Goal: Task Accomplishment & Management: Use online tool/utility

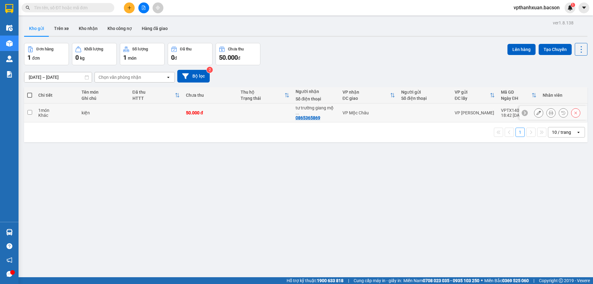
drag, startPoint x: 251, startPoint y: 113, endPoint x: 228, endPoint y: 113, distance: 23.5
click at [251, 113] on td at bounding box center [264, 112] width 55 height 19
checkbox input "true"
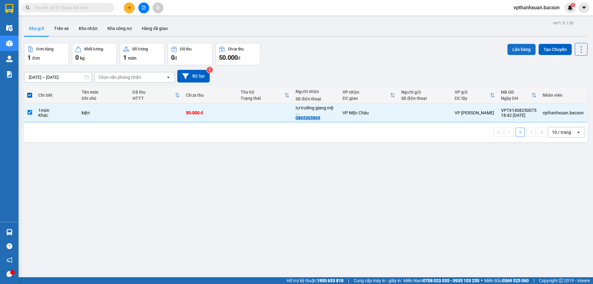
click at [513, 48] on button "Lên hàng" at bounding box center [521, 49] width 28 height 11
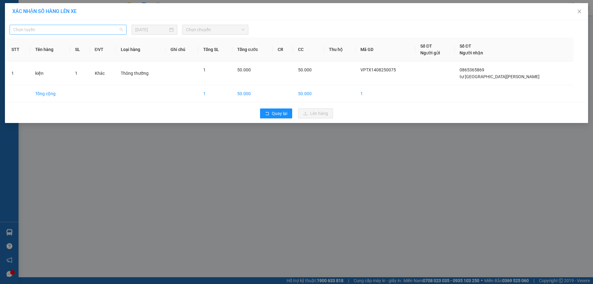
click at [86, 34] on span "Chọn tuyến" at bounding box center [68, 29] width 110 height 9
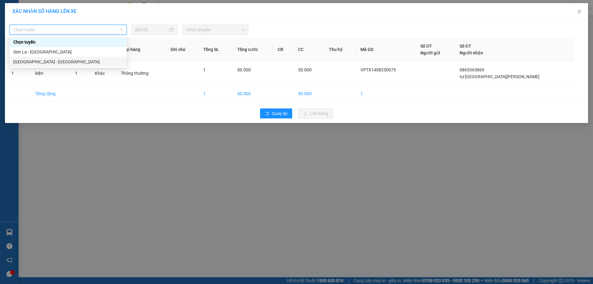
click at [56, 64] on div "[GEOGRAPHIC_DATA] - [GEOGRAPHIC_DATA]" at bounding box center [68, 61] width 110 height 7
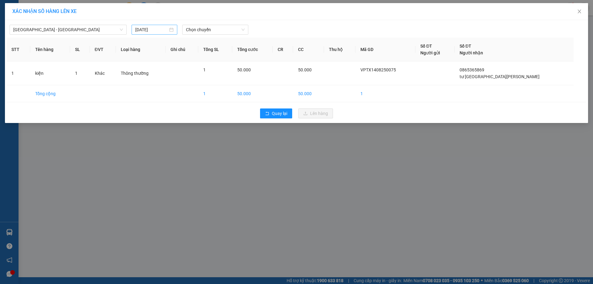
click at [168, 27] on div "[DATE]" at bounding box center [154, 29] width 38 height 7
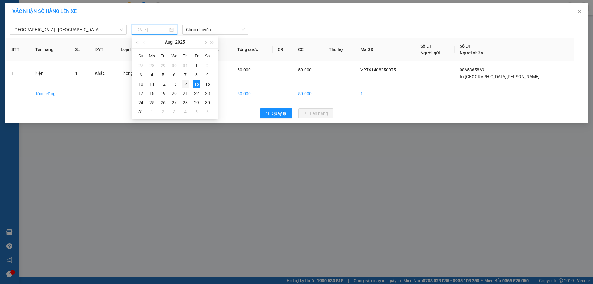
click at [189, 84] on td "14" at bounding box center [185, 83] width 11 height 9
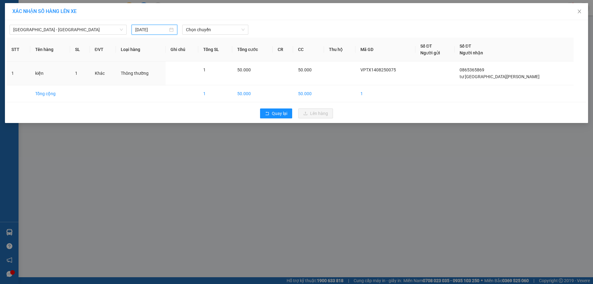
type input "[DATE]"
click at [222, 33] on span "Chọn chuyến" at bounding box center [215, 29] width 59 height 9
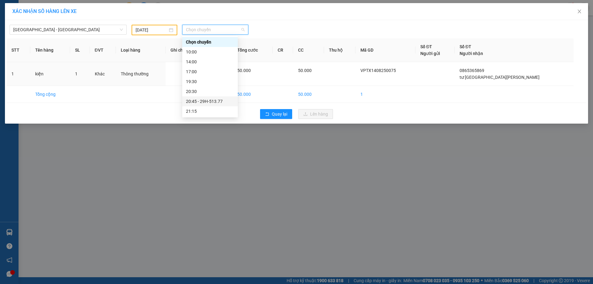
scroll to position [20, 0]
click at [216, 82] on div "20:45 - 29H-513.77" at bounding box center [210, 81] width 48 height 7
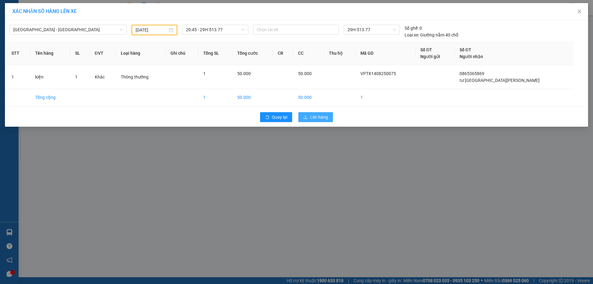
drag, startPoint x: 311, startPoint y: 115, endPoint x: 315, endPoint y: 117, distance: 4.6
click at [315, 116] on span "Lên hàng" at bounding box center [319, 117] width 18 height 7
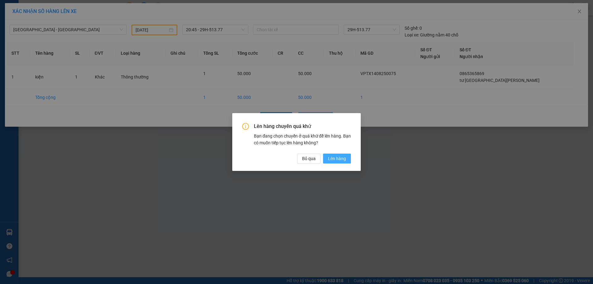
click at [336, 158] on button "Lên hàng" at bounding box center [337, 158] width 28 height 10
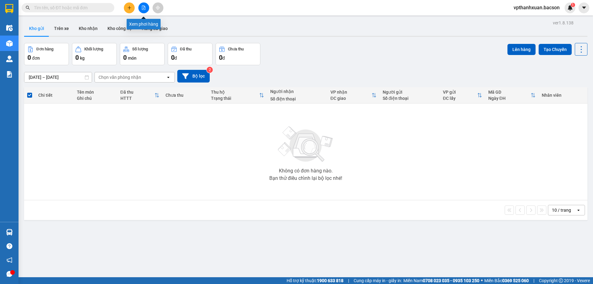
click at [146, 10] on button at bounding box center [143, 7] width 11 height 11
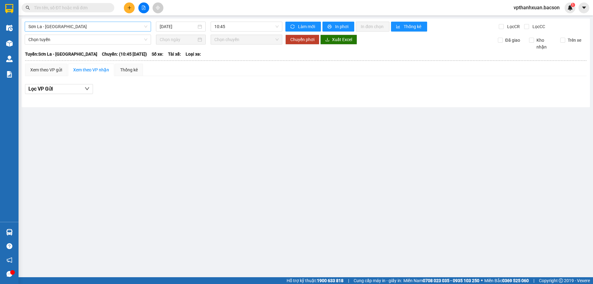
click at [121, 24] on span "Sơn La - [GEOGRAPHIC_DATA]" at bounding box center [87, 26] width 119 height 9
click at [173, 24] on input "[DATE]" at bounding box center [178, 26] width 37 height 7
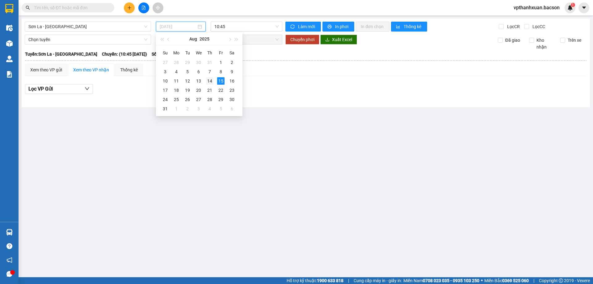
click at [212, 81] on div "14" at bounding box center [209, 80] width 7 height 7
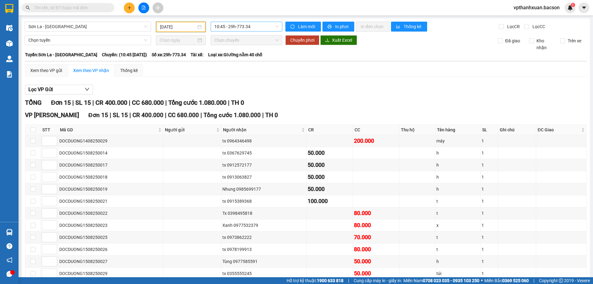
click at [230, 31] on div "10:45 - 29h-773.34" at bounding box center [247, 27] width 72 height 10
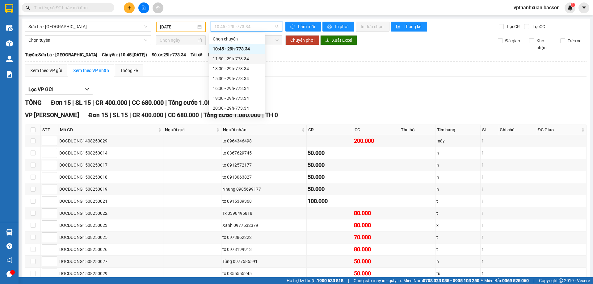
click at [242, 61] on div "11:30 - 29h-773.34" at bounding box center [237, 58] width 48 height 7
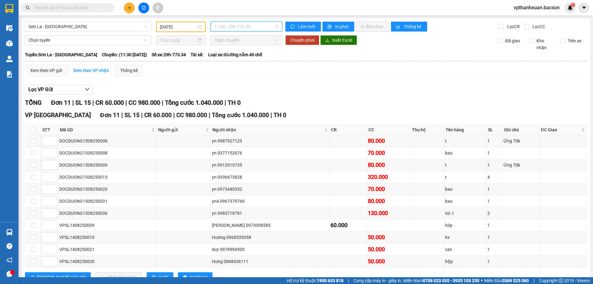
click at [250, 30] on span "11:30 - 29h-773.34" at bounding box center [246, 26] width 64 height 9
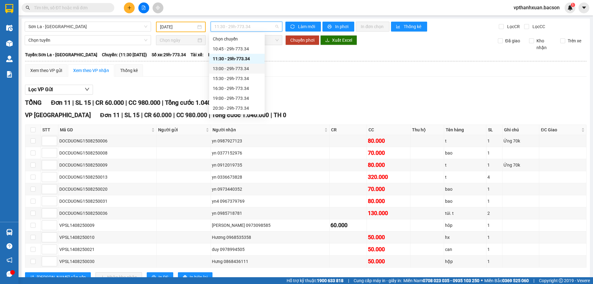
click at [245, 67] on div "13:00 - 29h-773.34" at bounding box center [237, 68] width 48 height 7
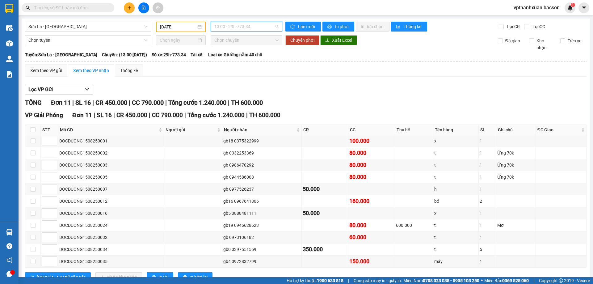
click at [252, 28] on span "13:00 - 29h-773.34" at bounding box center [246, 26] width 64 height 9
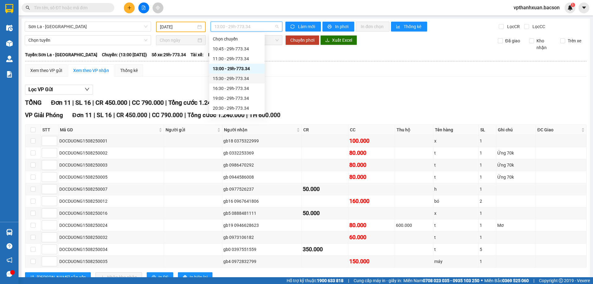
click at [245, 79] on div "15:30 - 29h-773.34" at bounding box center [237, 78] width 48 height 7
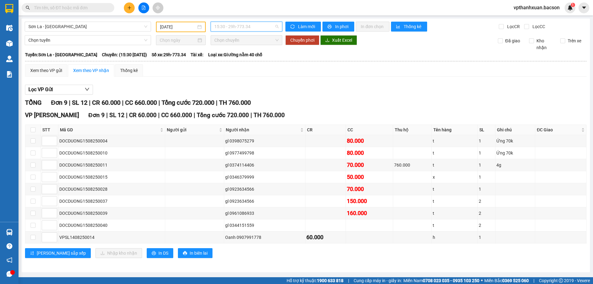
click at [257, 29] on span "15:30 - 29h-773.34" at bounding box center [246, 26] width 64 height 9
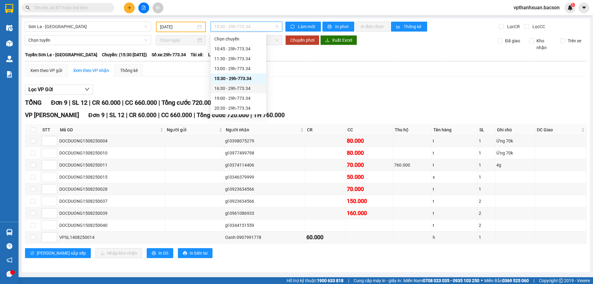
scroll to position [30, 0]
click at [248, 60] on div "16:30 - 29h-773.34" at bounding box center [238, 58] width 48 height 7
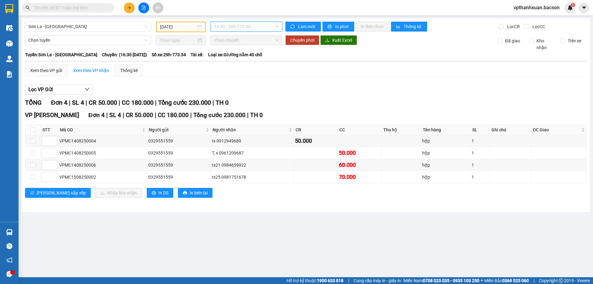
click at [252, 27] on span "16:30 - 29h-773.34" at bounding box center [246, 26] width 64 height 9
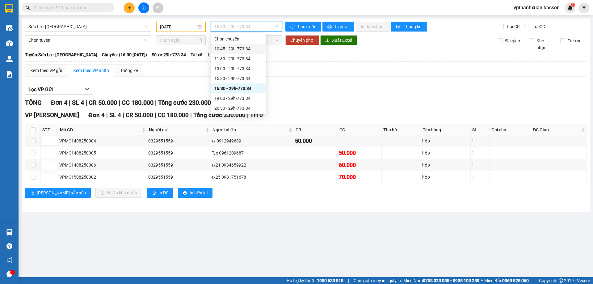
click at [244, 49] on div "10:45 - 29h-773.34" at bounding box center [238, 48] width 48 height 7
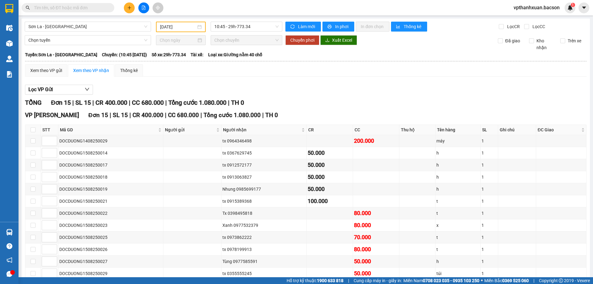
click at [184, 25] on div "[DATE]" at bounding box center [181, 27] width 50 height 10
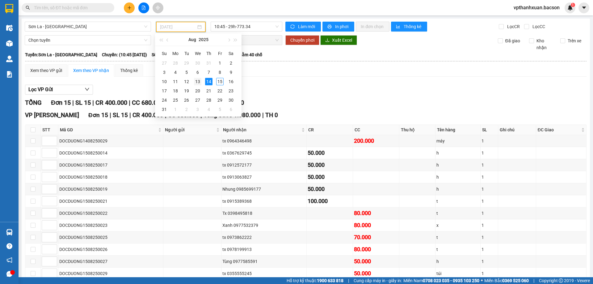
click at [198, 83] on div "13" at bounding box center [197, 81] width 7 height 7
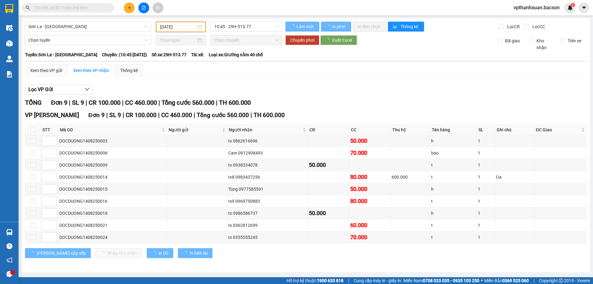
click at [182, 27] on input "[DATE]" at bounding box center [178, 26] width 36 height 7
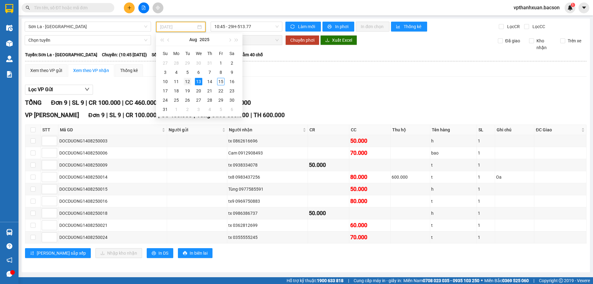
click at [189, 80] on div "12" at bounding box center [187, 81] width 7 height 7
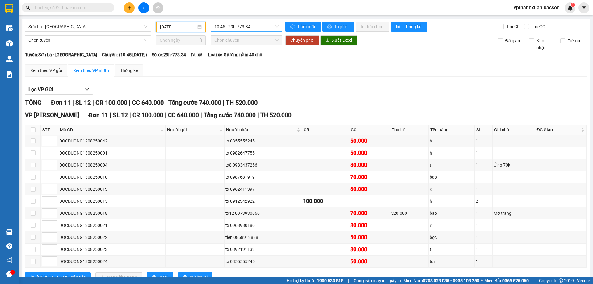
click at [244, 27] on span "10:45 - 29h-773.34" at bounding box center [246, 26] width 64 height 9
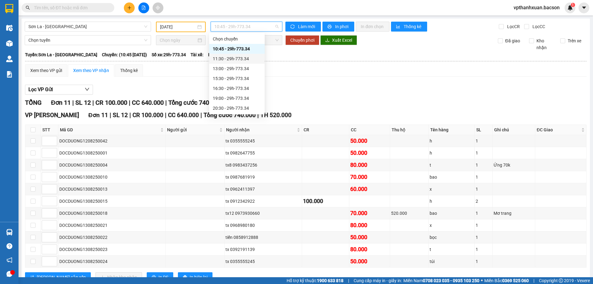
click at [246, 60] on div "11:30 - 29h-773.34" at bounding box center [237, 58] width 48 height 7
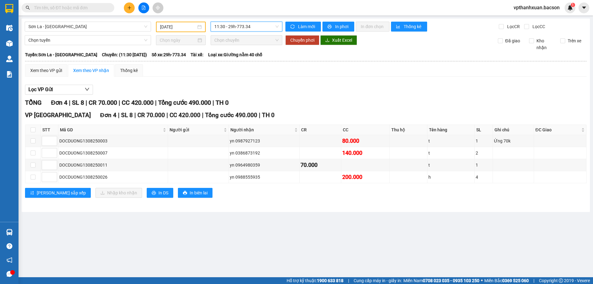
click at [245, 33] on div "[GEOGRAPHIC_DATA] [DATE] 11:30 11:30 - 29h-773.34 Làm mới In phơi In đơn chọn T…" at bounding box center [306, 115] width 568 height 193
click at [248, 30] on span "11:30 - 29h-773.34" at bounding box center [246, 26] width 64 height 9
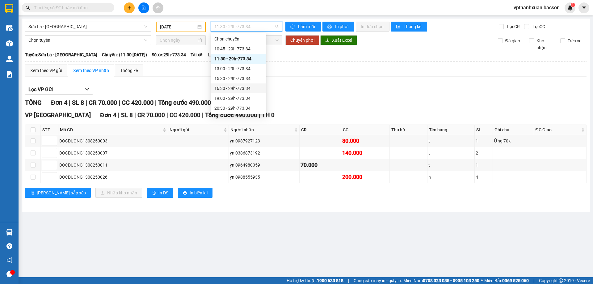
click at [245, 89] on div "16:30 - 29h-773.34" at bounding box center [238, 88] width 48 height 7
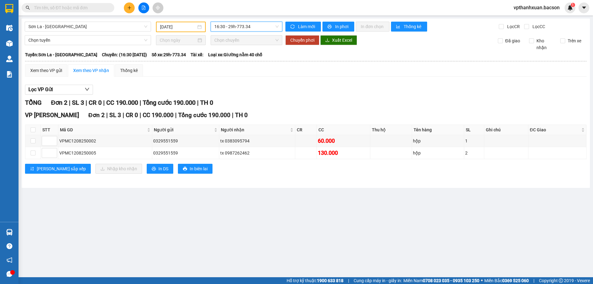
drag, startPoint x: 242, startPoint y: 28, endPoint x: 241, endPoint y: 31, distance: 3.5
click at [243, 28] on span "16:30 - 29h-773.34" at bounding box center [246, 26] width 64 height 9
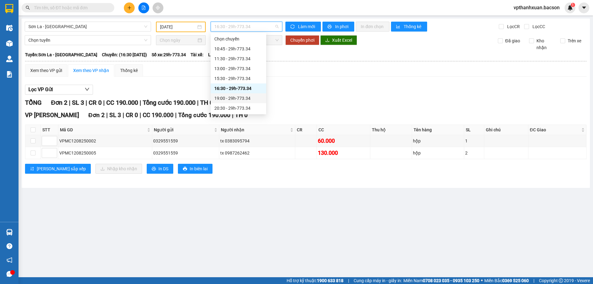
click at [236, 97] on div "19:00 - 29h-773.34" at bounding box center [238, 98] width 48 height 7
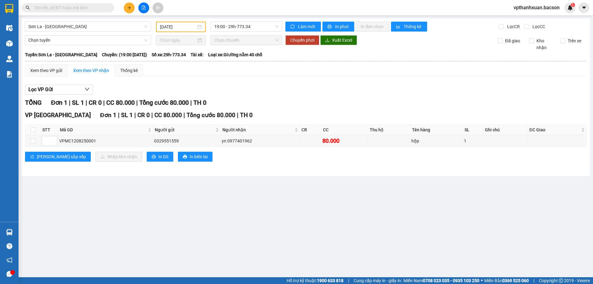
click at [182, 31] on div "[DATE]" at bounding box center [181, 27] width 50 height 10
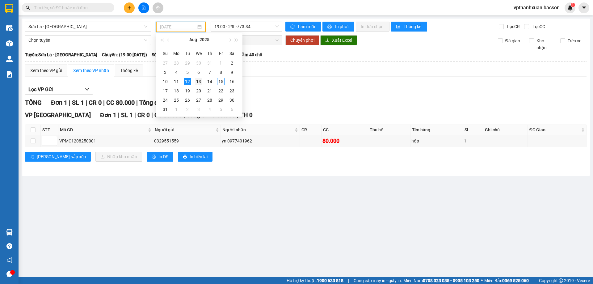
click at [198, 80] on div "13" at bounding box center [198, 81] width 7 height 7
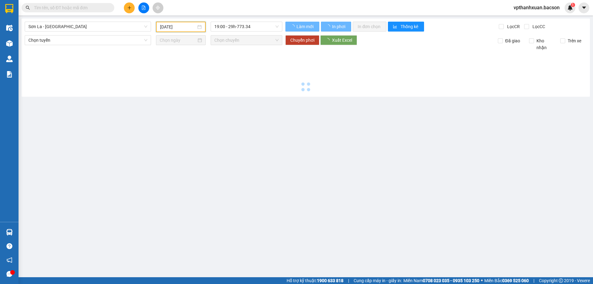
type input "[DATE]"
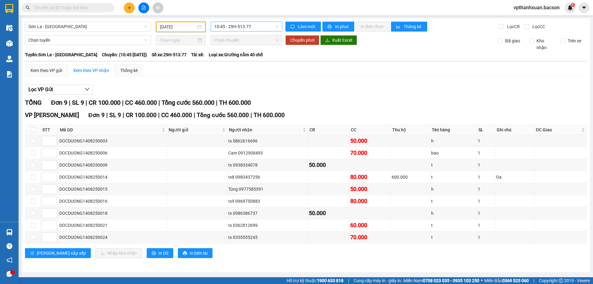
click at [242, 31] on div "10:45 - 29H-513.77" at bounding box center [247, 27] width 72 height 10
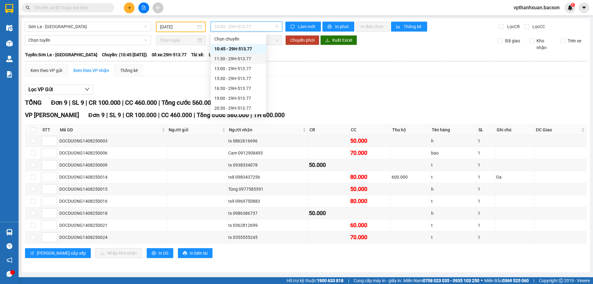
click at [240, 61] on div "11:30 - 29H-513.77" at bounding box center [238, 58] width 48 height 7
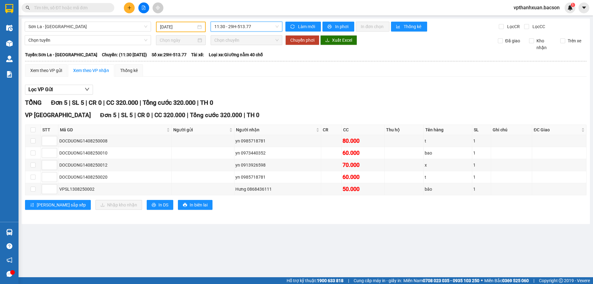
click at [261, 28] on span "11:30 - 29H-513.77" at bounding box center [246, 26] width 64 height 9
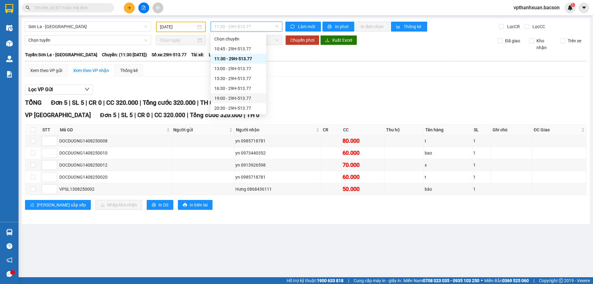
click at [245, 95] on div "19:00 - 29H-513.77" at bounding box center [238, 98] width 48 height 7
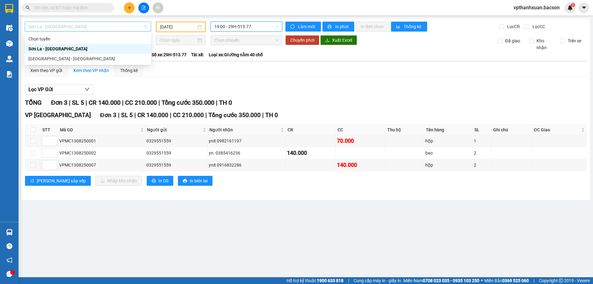
click at [84, 25] on span "Sơn La - [GEOGRAPHIC_DATA]" at bounding box center [87, 26] width 119 height 9
click at [65, 58] on div "[GEOGRAPHIC_DATA] - [GEOGRAPHIC_DATA]" at bounding box center [87, 58] width 119 height 7
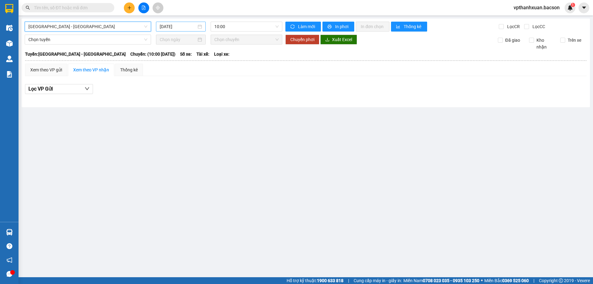
click at [173, 28] on input "[DATE]" at bounding box center [178, 26] width 37 height 7
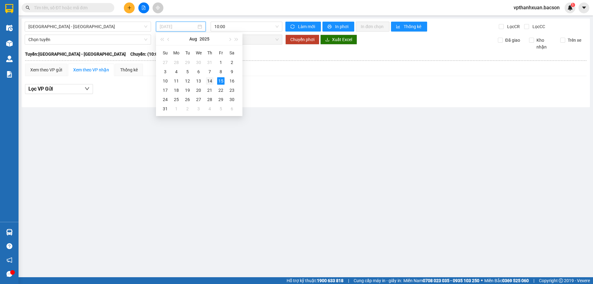
click at [209, 80] on div "14" at bounding box center [209, 80] width 7 height 7
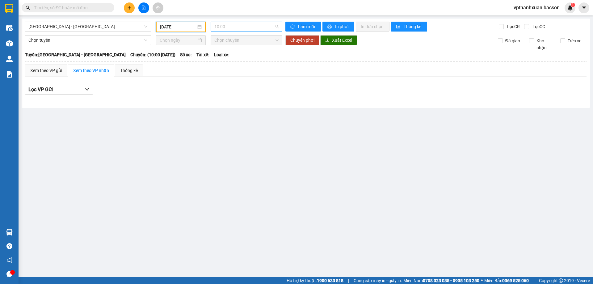
click at [251, 27] on span "10:00" at bounding box center [246, 26] width 64 height 9
click at [247, 82] on div "20:45 - 29H-513.77" at bounding box center [238, 78] width 48 height 7
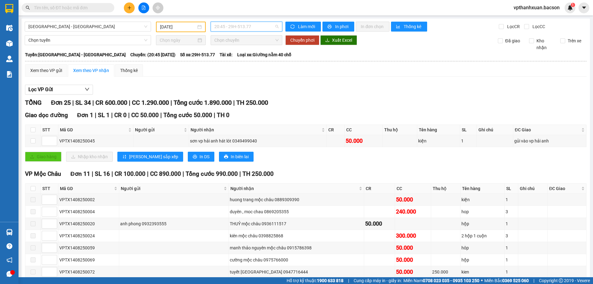
click at [235, 25] on span "20:45 - 29H-513.77" at bounding box center [246, 26] width 64 height 9
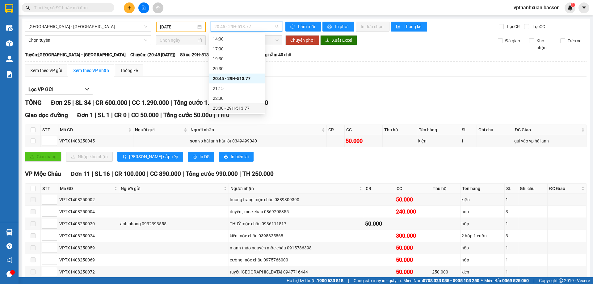
click at [239, 110] on div "23:00 - 29H-513.77" at bounding box center [237, 108] width 48 height 7
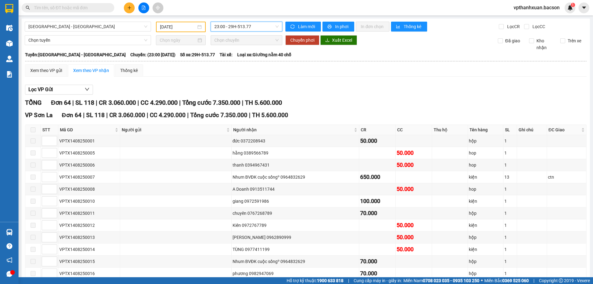
click at [171, 29] on input "[DATE]" at bounding box center [178, 26] width 36 height 7
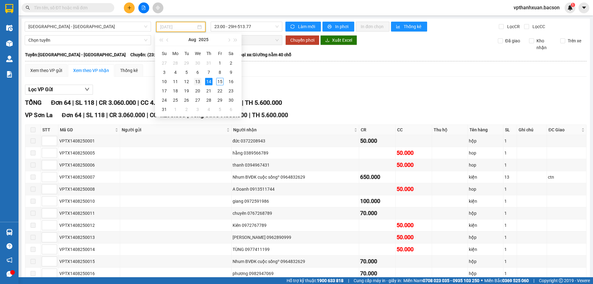
click at [199, 82] on div "13" at bounding box center [197, 81] width 7 height 7
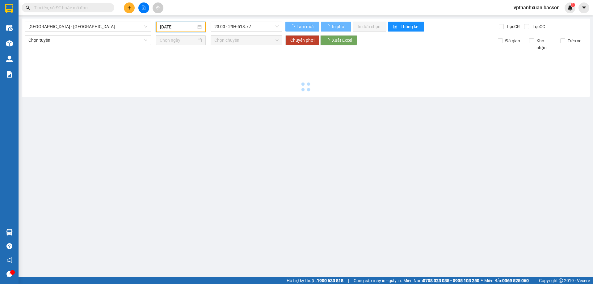
type input "[DATE]"
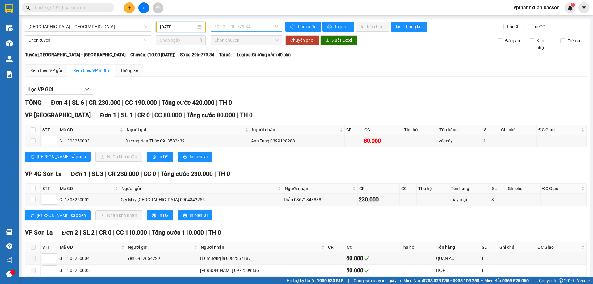
click at [237, 30] on span "10:00 - 29h-773.34" at bounding box center [246, 26] width 64 height 9
click at [242, 85] on div "21:15 - 29h-773.34" at bounding box center [237, 88] width 48 height 7
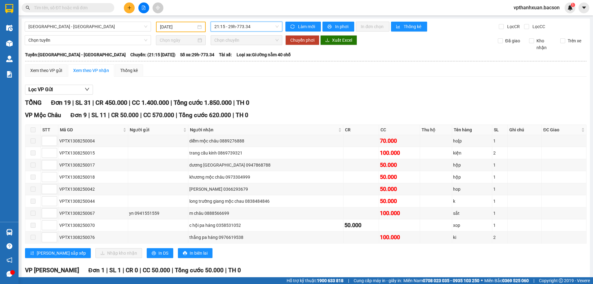
click at [237, 26] on span "21:15 - 29h-773.34" at bounding box center [246, 26] width 64 height 9
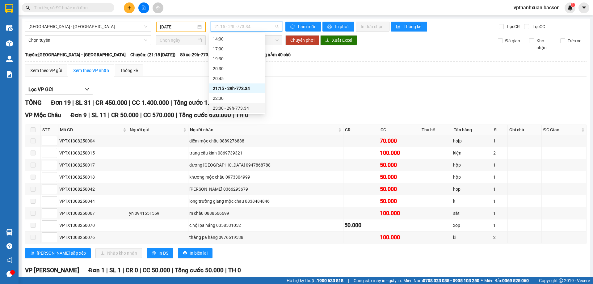
click at [243, 107] on div "23:00 - 29h-773.34" at bounding box center [237, 108] width 48 height 7
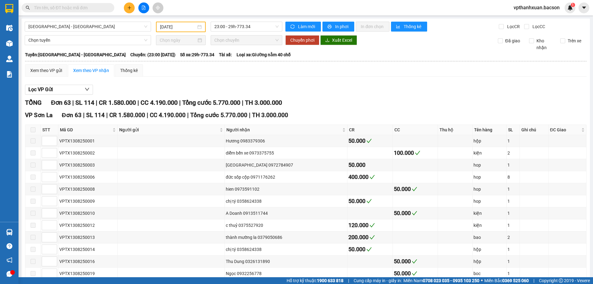
click at [69, 10] on input "text" at bounding box center [70, 7] width 73 height 7
click at [79, 10] on input "text" at bounding box center [70, 7] width 73 height 7
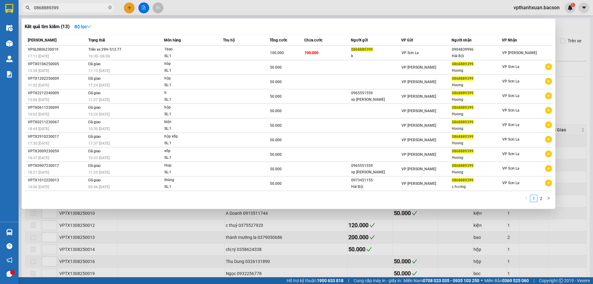
type input "0868889399"
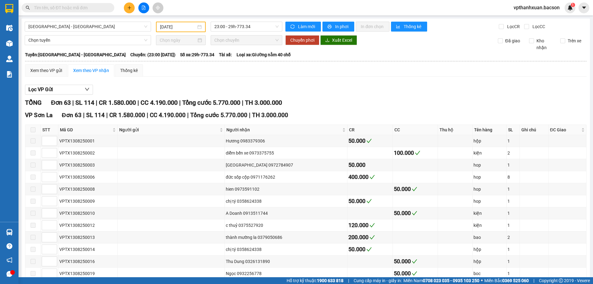
click at [183, 30] on input "[DATE]" at bounding box center [178, 26] width 36 height 7
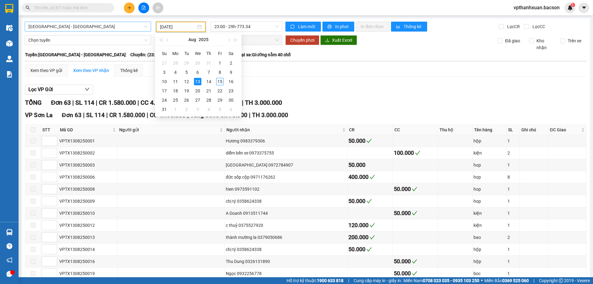
click at [107, 25] on span "[GEOGRAPHIC_DATA] - [GEOGRAPHIC_DATA]" at bounding box center [87, 26] width 119 height 9
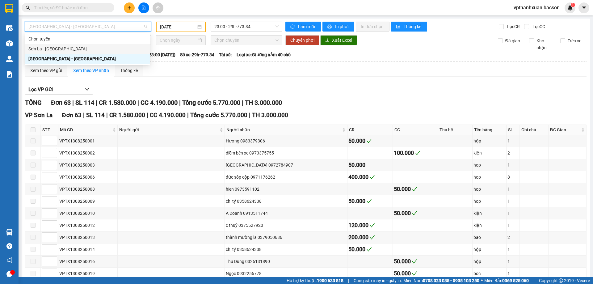
click at [86, 48] on div "Sơn La - [GEOGRAPHIC_DATA]" at bounding box center [87, 48] width 118 height 7
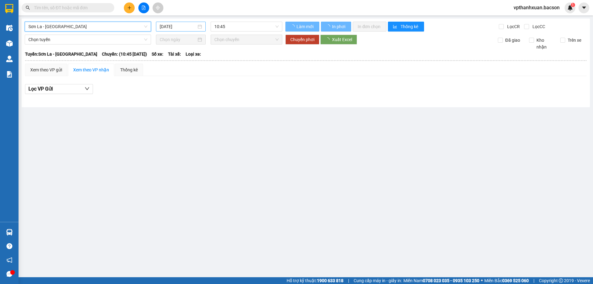
click at [182, 25] on input "[DATE]" at bounding box center [178, 26] width 37 height 7
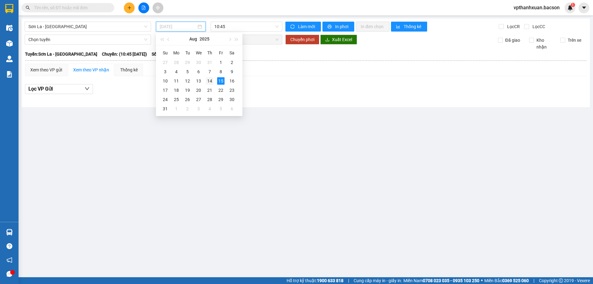
click at [210, 82] on div "14" at bounding box center [209, 80] width 7 height 7
type input "[DATE]"
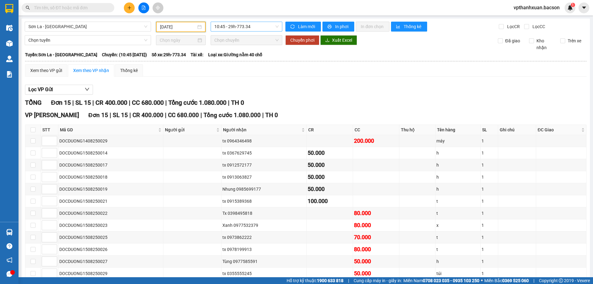
click at [217, 24] on span "10:45 - 29h-773.34" at bounding box center [246, 26] width 64 height 9
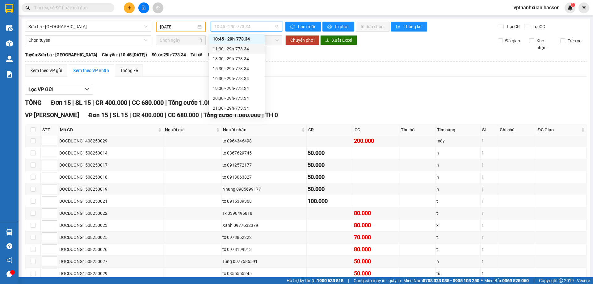
scroll to position [30, 0]
click at [246, 109] on div "22:30 - 29H-513.77" at bounding box center [237, 108] width 48 height 7
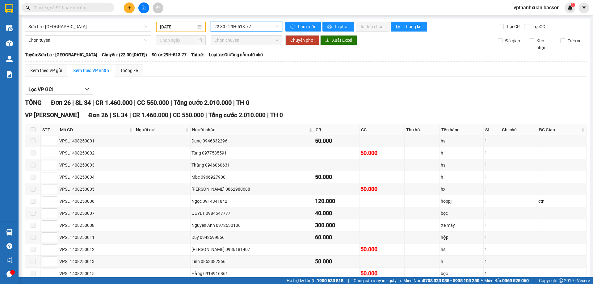
click at [141, 7] on icon "file-add" at bounding box center [143, 8] width 4 height 4
click at [115, 27] on span "Sơn La - [GEOGRAPHIC_DATA]" at bounding box center [87, 26] width 119 height 9
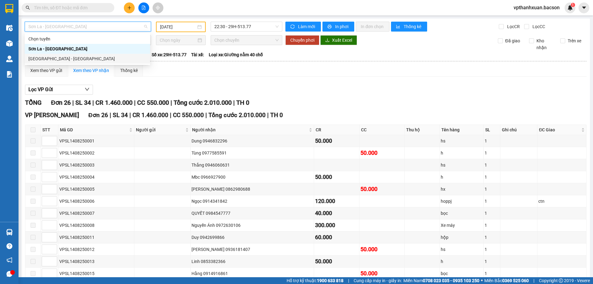
click at [76, 56] on div "[GEOGRAPHIC_DATA] - [GEOGRAPHIC_DATA]" at bounding box center [87, 58] width 118 height 7
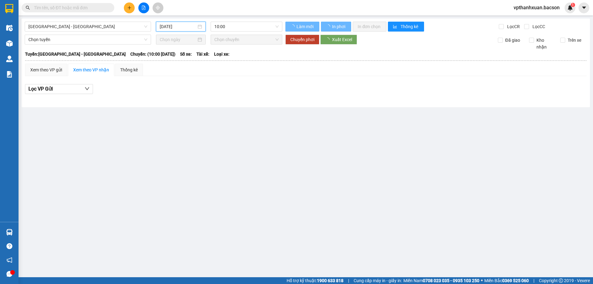
click at [193, 26] on input "[DATE]" at bounding box center [178, 26] width 37 height 7
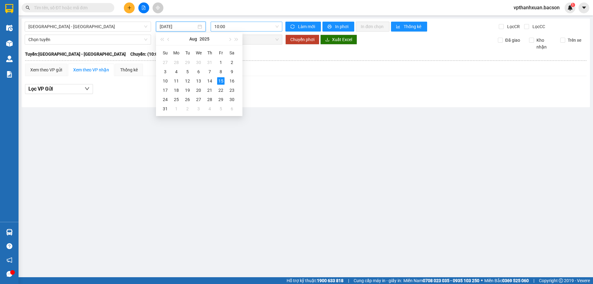
click at [228, 29] on div "[GEOGRAPHIC_DATA] - [GEOGRAPHIC_DATA] [DATE] 10:00 Làm mới In phơi In đơn chọn …" at bounding box center [306, 63] width 568 height 89
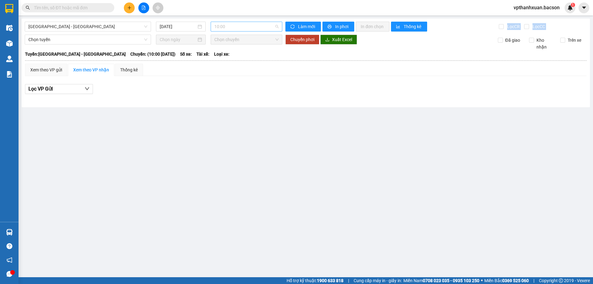
scroll to position [10, 0]
click at [228, 28] on span "10:00" at bounding box center [246, 26] width 64 height 9
click at [181, 26] on input "[DATE]" at bounding box center [178, 26] width 37 height 7
drag, startPoint x: 181, startPoint y: 26, endPoint x: 172, endPoint y: 51, distance: 26.5
click at [180, 26] on input "[DATE]" at bounding box center [178, 26] width 37 height 7
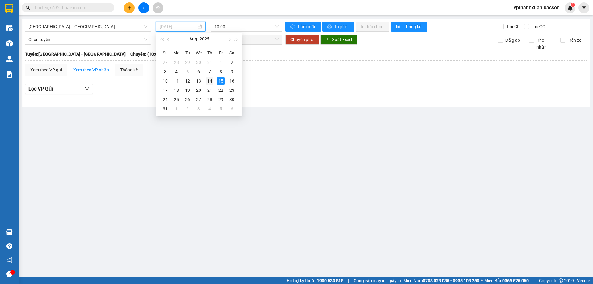
click at [208, 81] on div "14" at bounding box center [209, 80] width 7 height 7
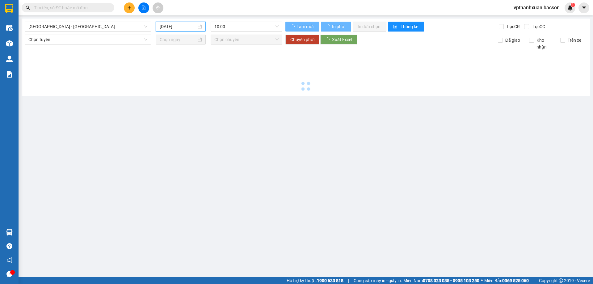
type input "[DATE]"
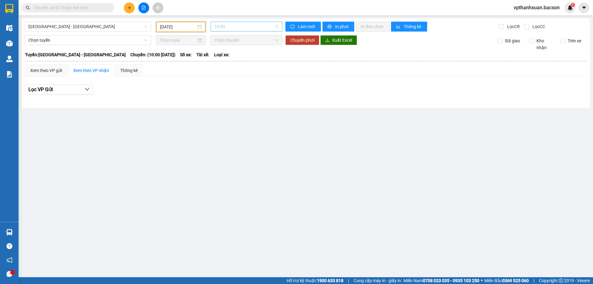
click at [233, 28] on span "10:00" at bounding box center [246, 26] width 64 height 9
click at [238, 77] on div "20:45 - 29H-513.77" at bounding box center [238, 78] width 48 height 7
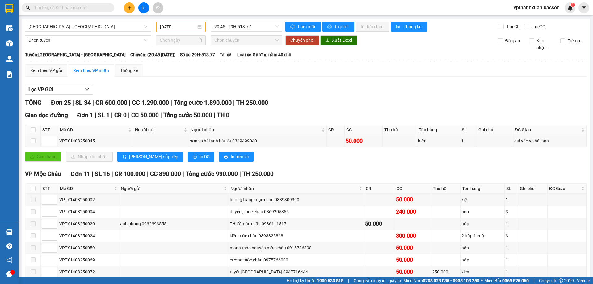
click at [330, 107] on div "TỔNG Đơn 25 | SL 34 | CR 600.000 | CC 1.290.000 | Tổng cước 1.890.000 | TH 250.…" at bounding box center [305, 103] width 561 height 10
click at [226, 27] on span "20:45 - 29H-513.77" at bounding box center [246, 26] width 64 height 9
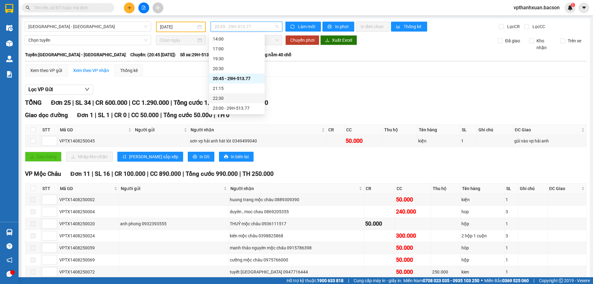
click at [236, 105] on div "23:00 - 29H-513.77" at bounding box center [237, 108] width 56 height 10
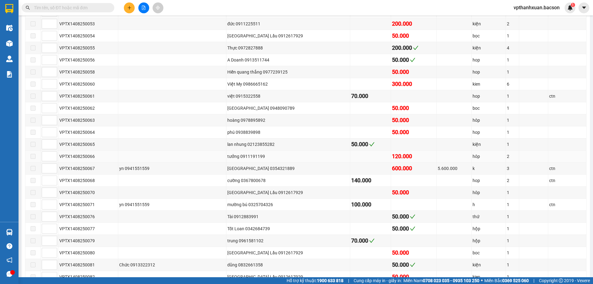
scroll to position [568, 0]
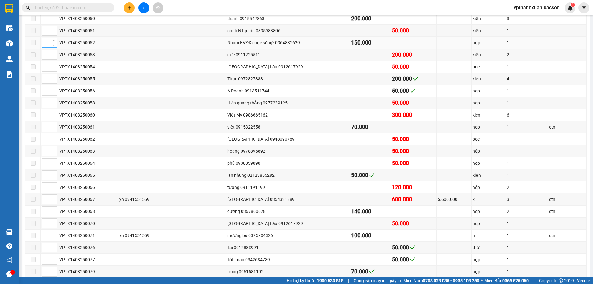
click at [46, 43] on input at bounding box center [49, 42] width 15 height 9
click at [34, 43] on span at bounding box center [33, 42] width 5 height 5
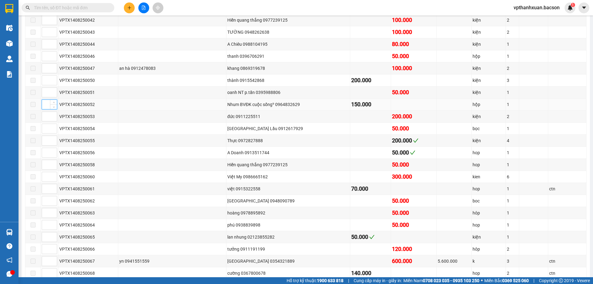
click at [45, 104] on input at bounding box center [49, 104] width 15 height 9
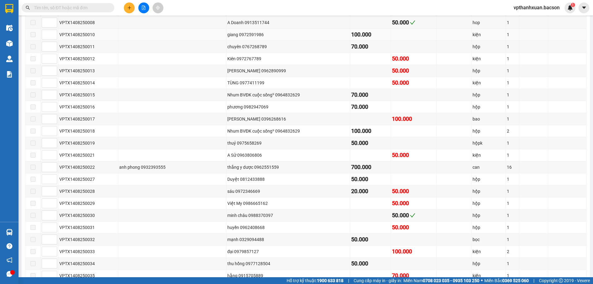
scroll to position [43, 0]
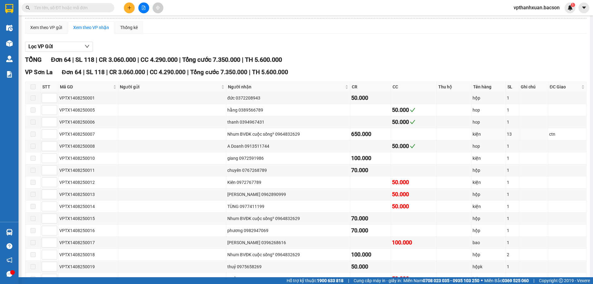
type input "1"
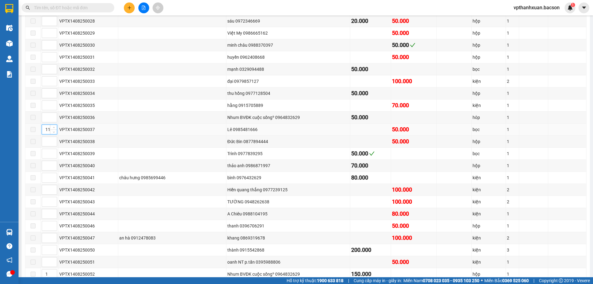
type input "1"
click at [45, 118] on input at bounding box center [49, 117] width 15 height 9
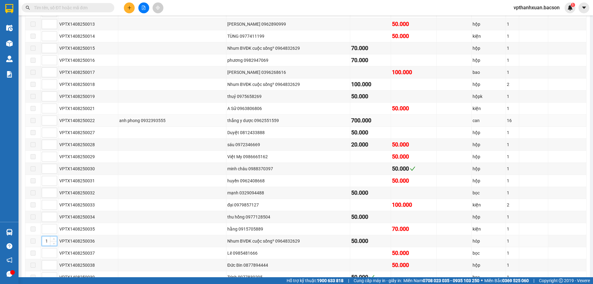
scroll to position [182, 0]
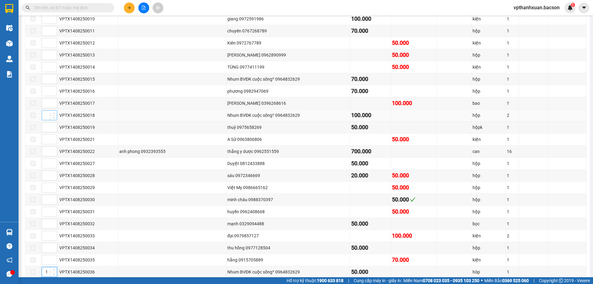
type input "1"
click at [46, 117] on input at bounding box center [49, 115] width 15 height 9
type input "1"
click at [44, 78] on input at bounding box center [49, 78] width 15 height 9
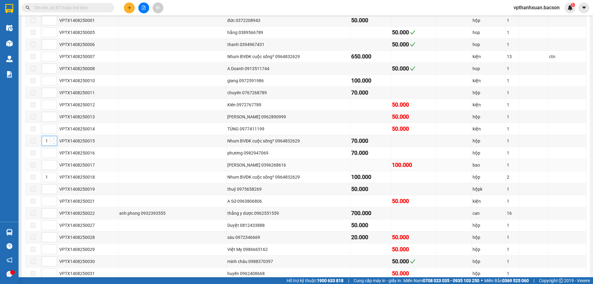
scroll to position [90, 0]
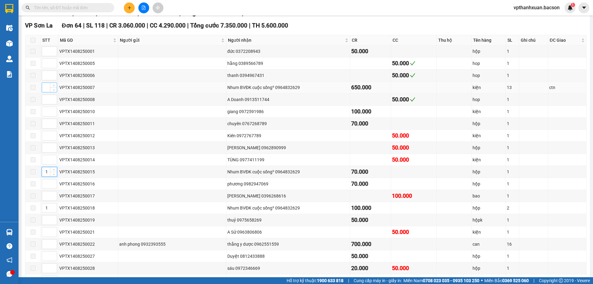
type input "1"
click at [45, 89] on input at bounding box center [49, 87] width 15 height 9
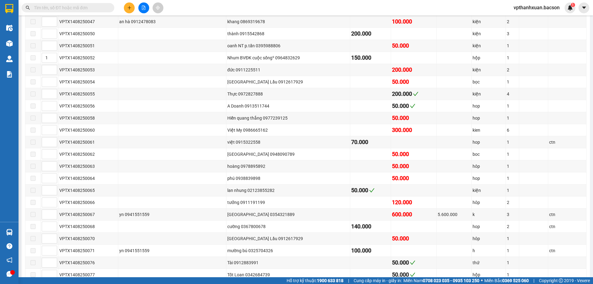
scroll to position [660, 0]
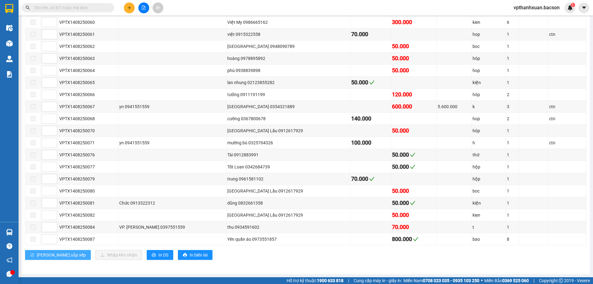
type input "1"
click at [53, 256] on span "[PERSON_NAME] sắp xếp" at bounding box center [61, 254] width 49 height 7
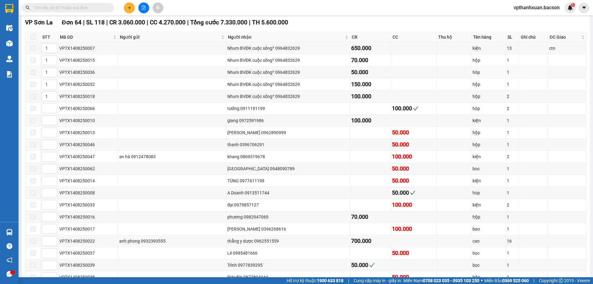
scroll to position [0, 0]
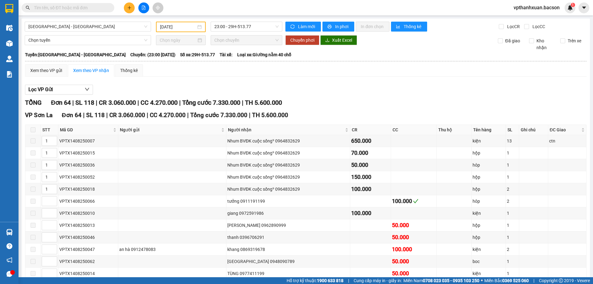
click at [168, 28] on input "[DATE]" at bounding box center [178, 26] width 36 height 7
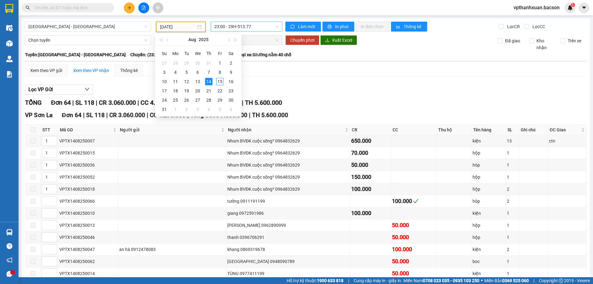
click at [236, 30] on span "23:00 - 29H-513.77" at bounding box center [246, 26] width 64 height 9
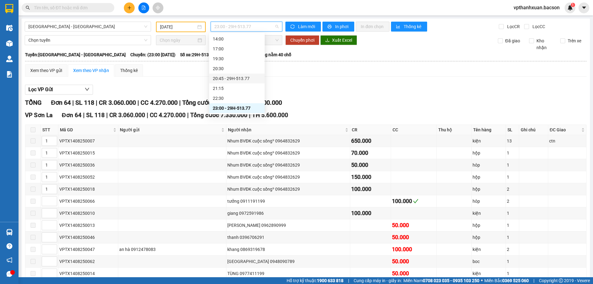
click at [236, 80] on div "20:45 - 29H-513.77" at bounding box center [237, 78] width 48 height 7
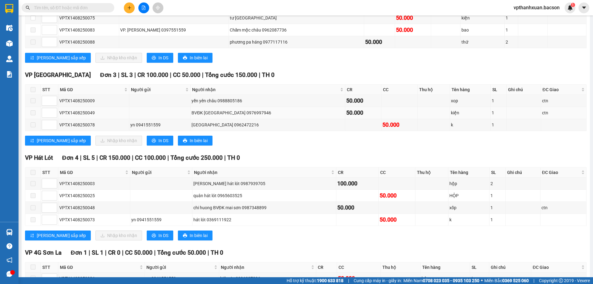
scroll to position [24, 0]
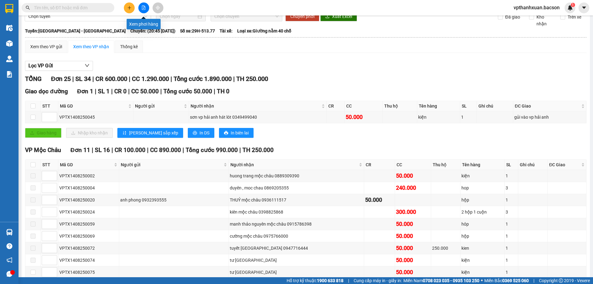
click at [142, 10] on button at bounding box center [143, 7] width 11 height 11
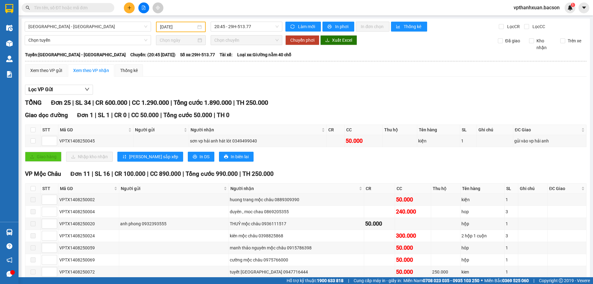
click at [101, 6] on input "text" at bounding box center [70, 7] width 73 height 7
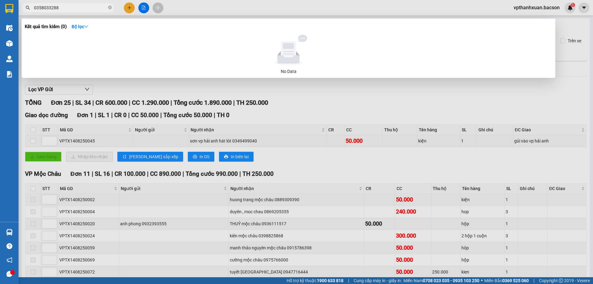
type input "0358033288"
